Goal: Complete application form

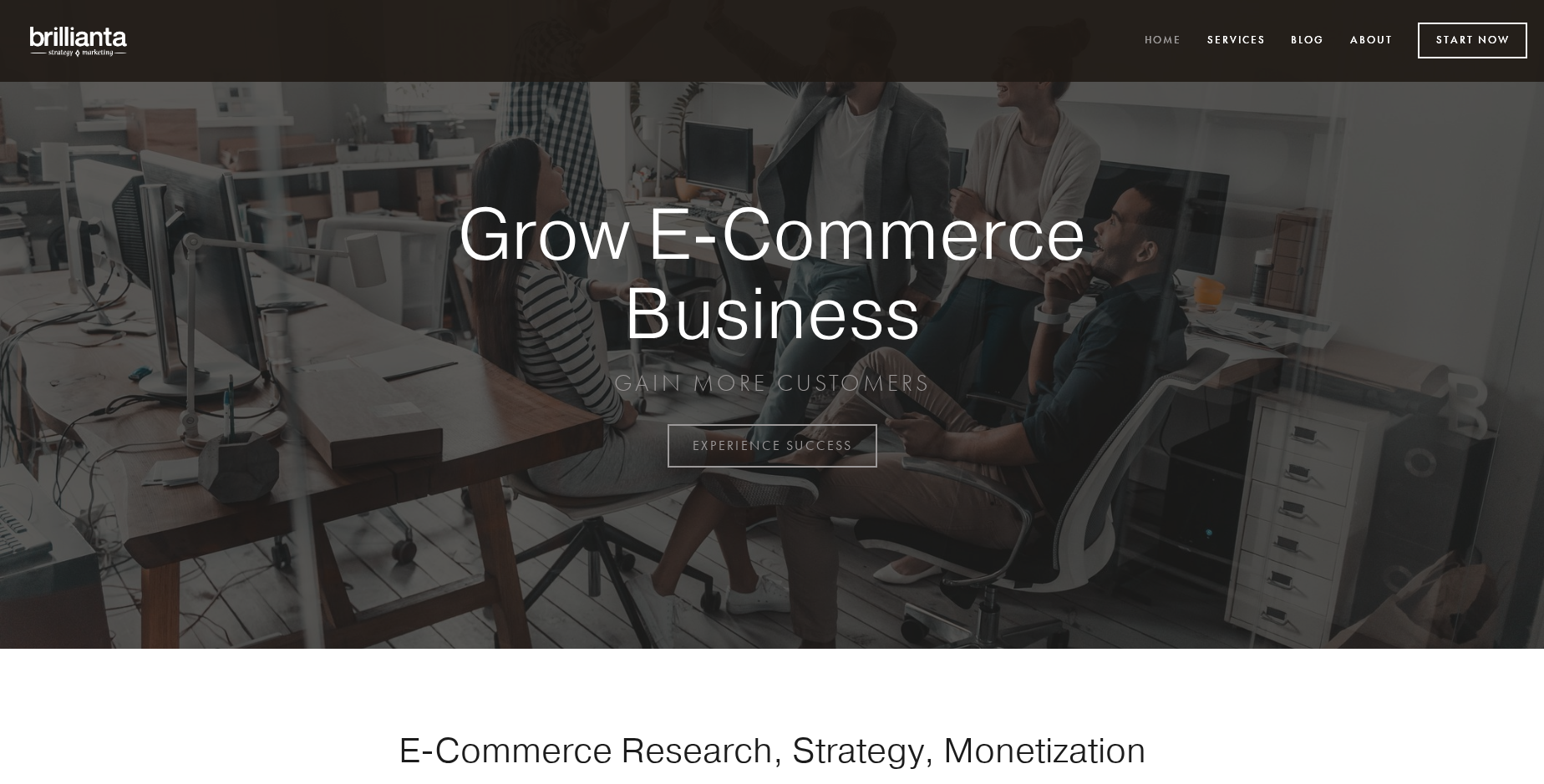
scroll to position [4377, 0]
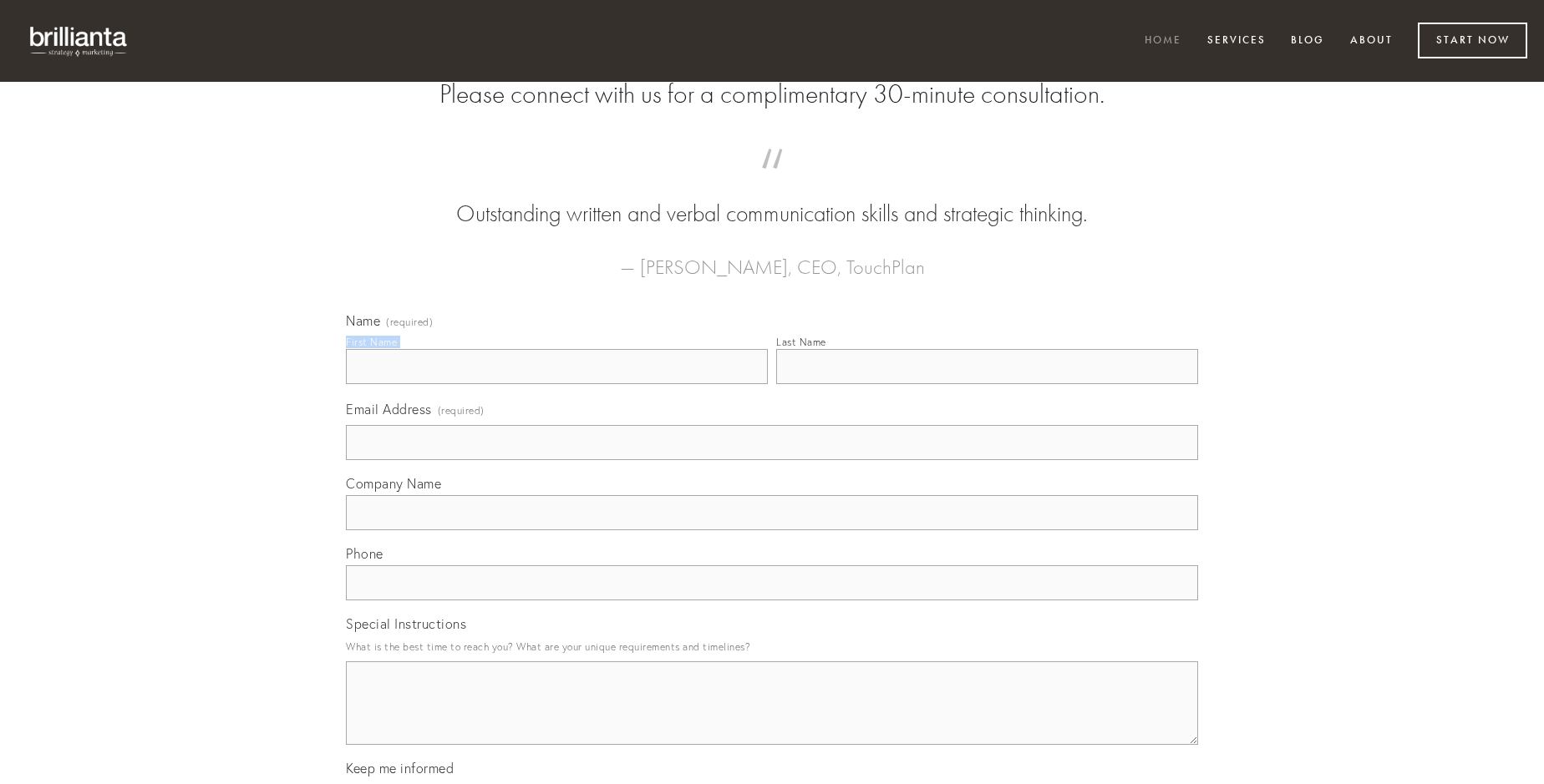
type input "[PERSON_NAME] I"
click at [987, 384] on input "Last Name" at bounding box center [987, 366] width 421 height 35
type input "[PERSON_NAME] I"
click at [772, 460] on input "Email Address (required)" at bounding box center [772, 442] width 852 height 35
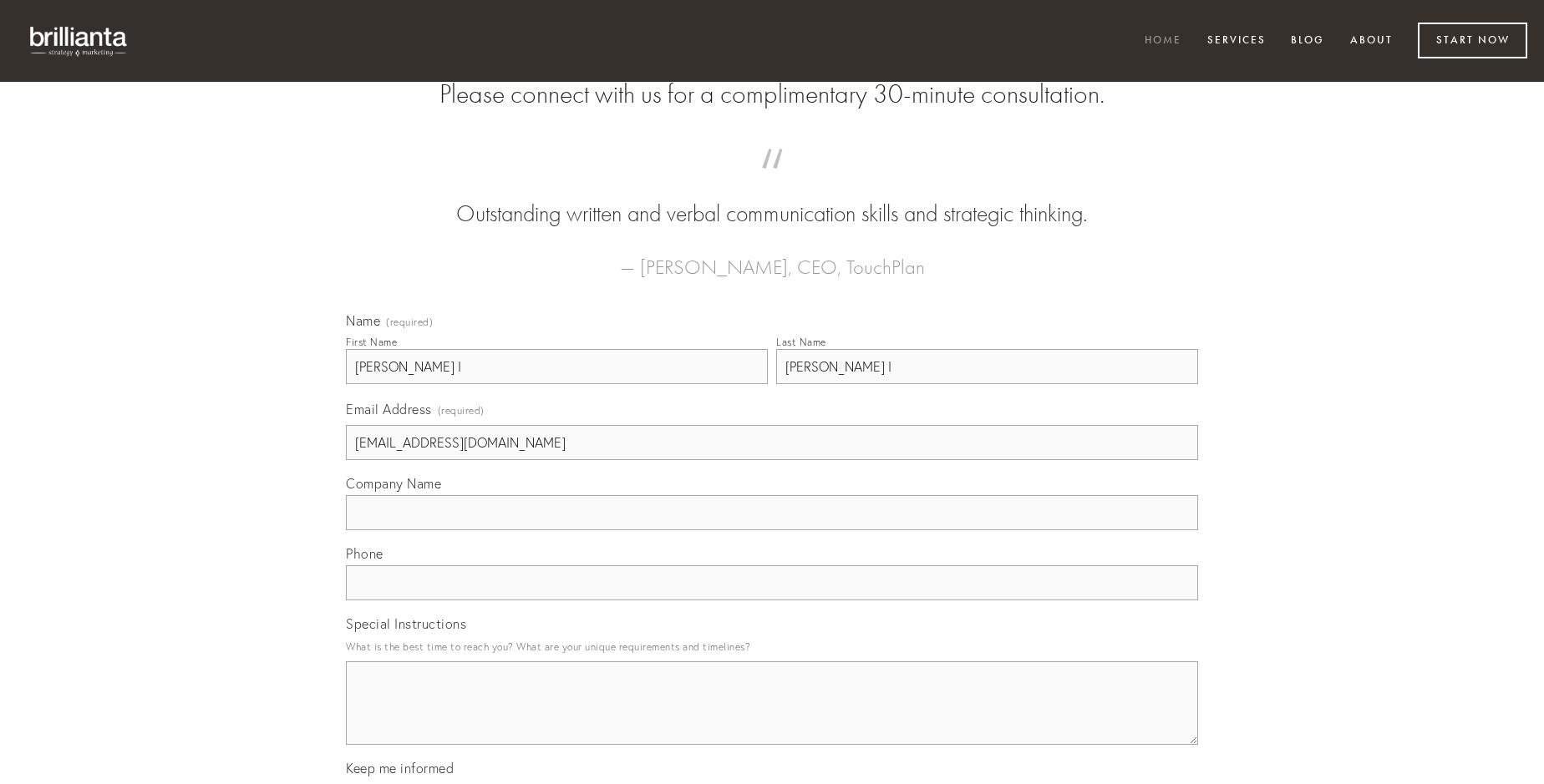
type input "[EMAIL_ADDRESS][DOMAIN_NAME]"
click at [772, 530] on input "Company Name" at bounding box center [772, 512] width 852 height 35
type input "terebro"
click at [772, 600] on input "text" at bounding box center [772, 583] width 852 height 35
click at [772, 718] on textarea "Special Instructions" at bounding box center [772, 703] width 852 height 83
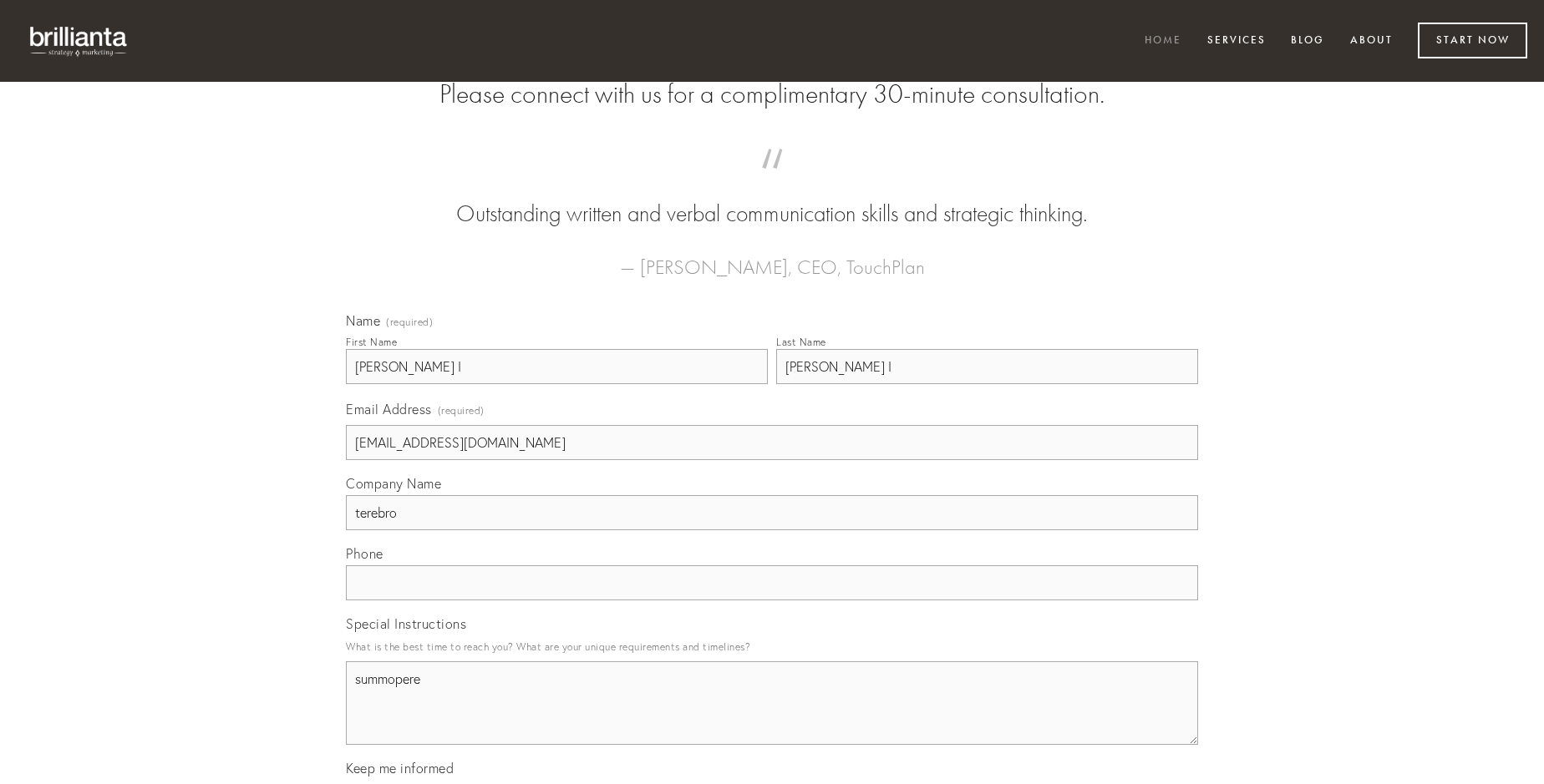
type textarea "summopere"
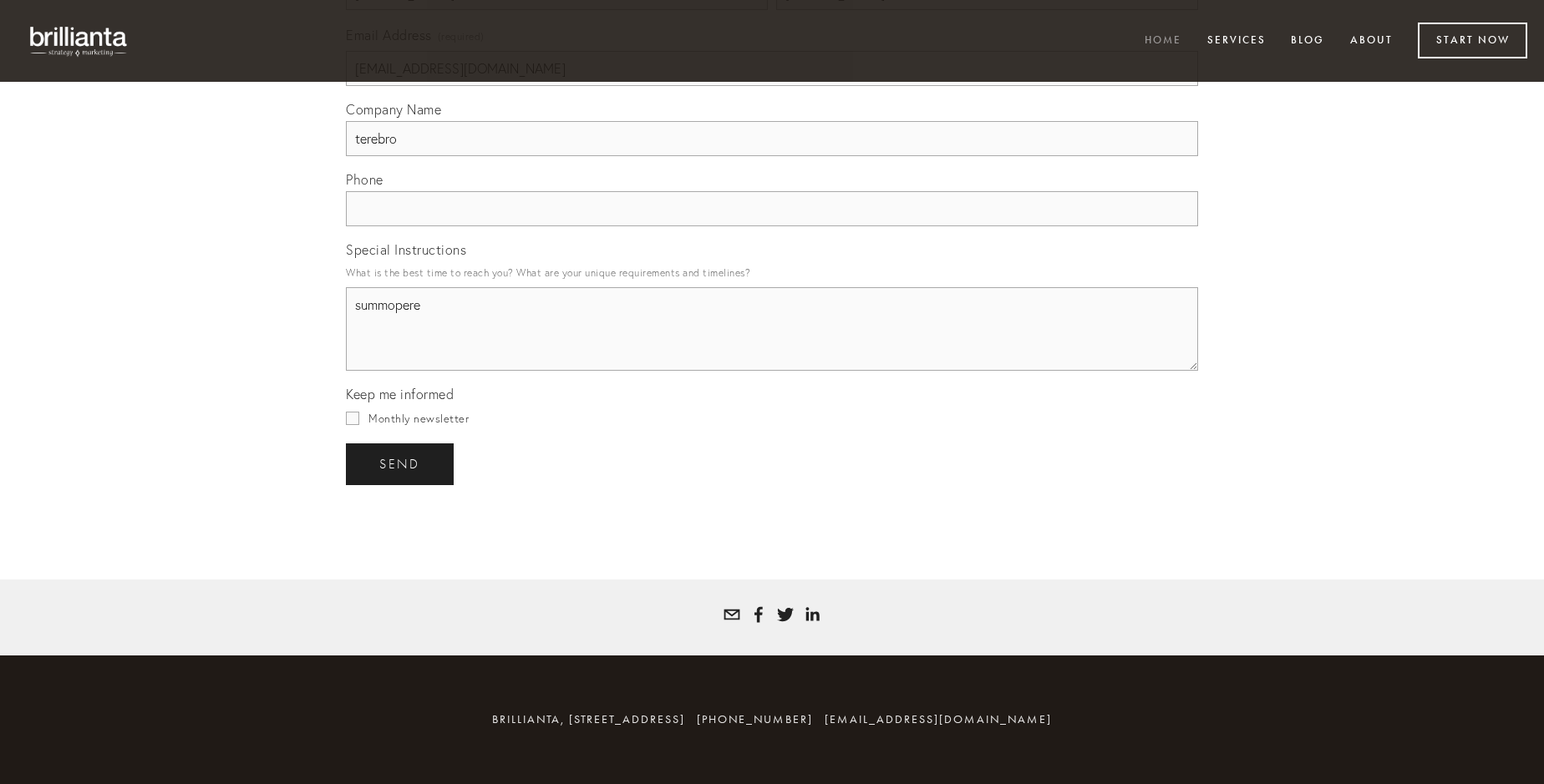
click at [401, 463] on span "send" at bounding box center [400, 463] width 41 height 15
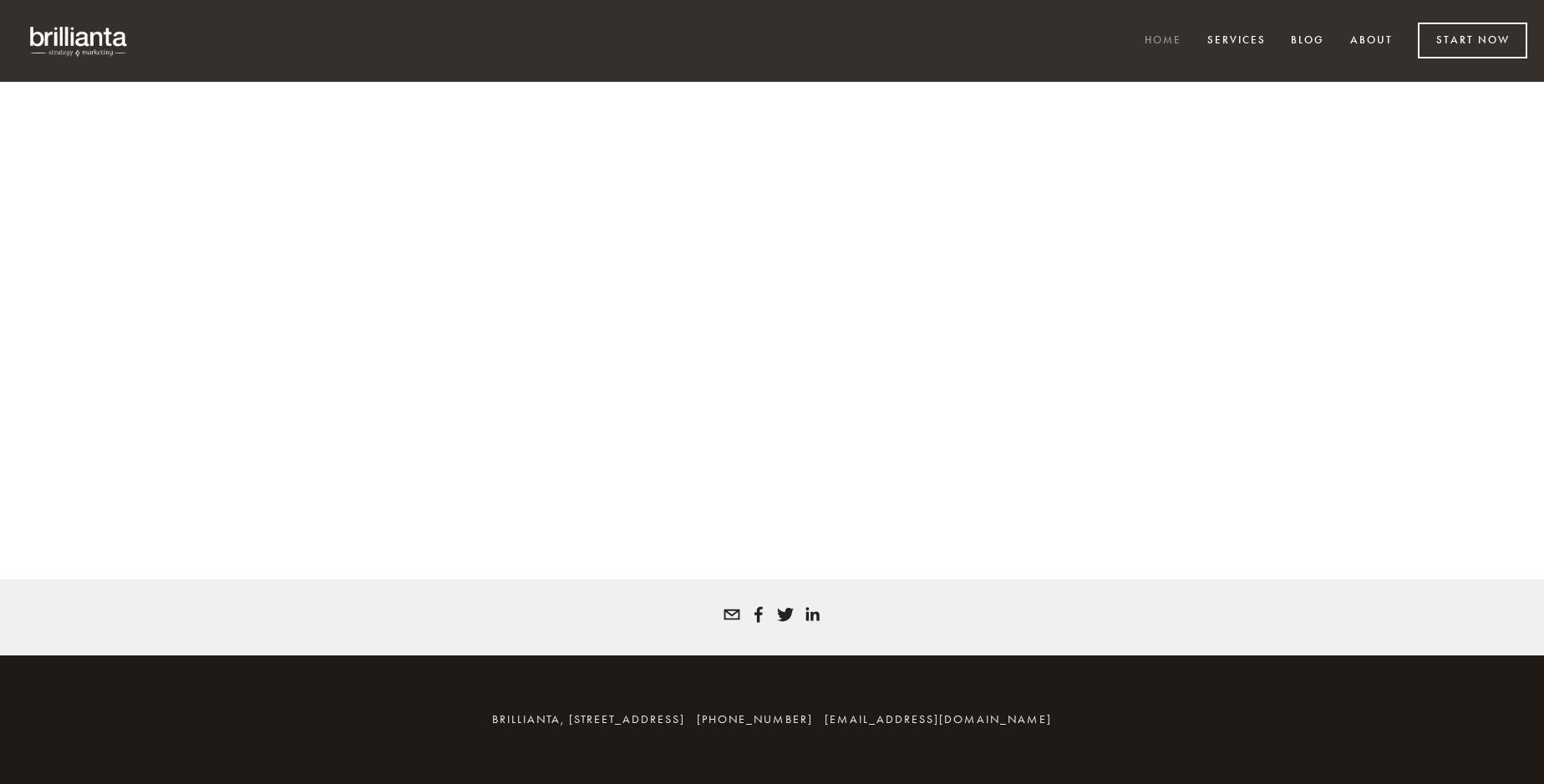
scroll to position [4354, 0]
